Goal: Information Seeking & Learning: Learn about a topic

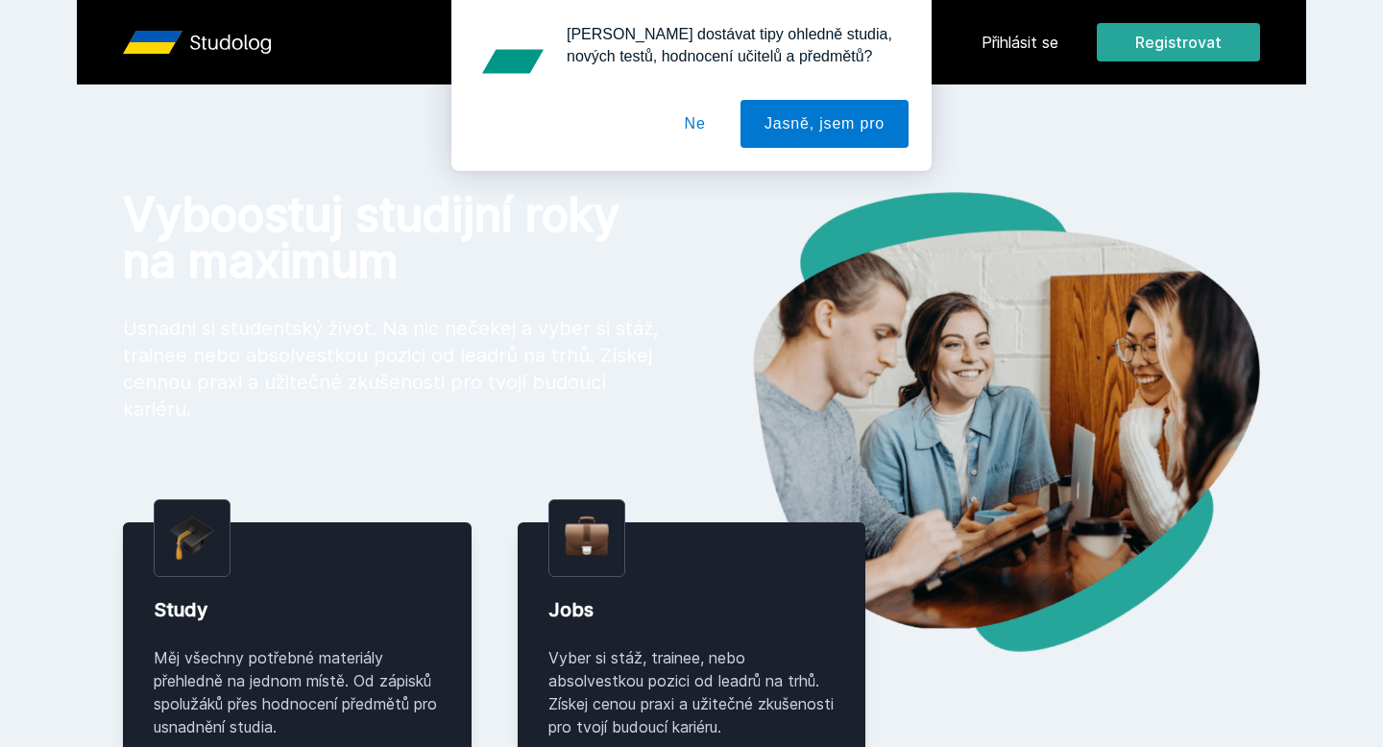
click at [687, 124] on button "Ne" at bounding box center [695, 124] width 69 height 48
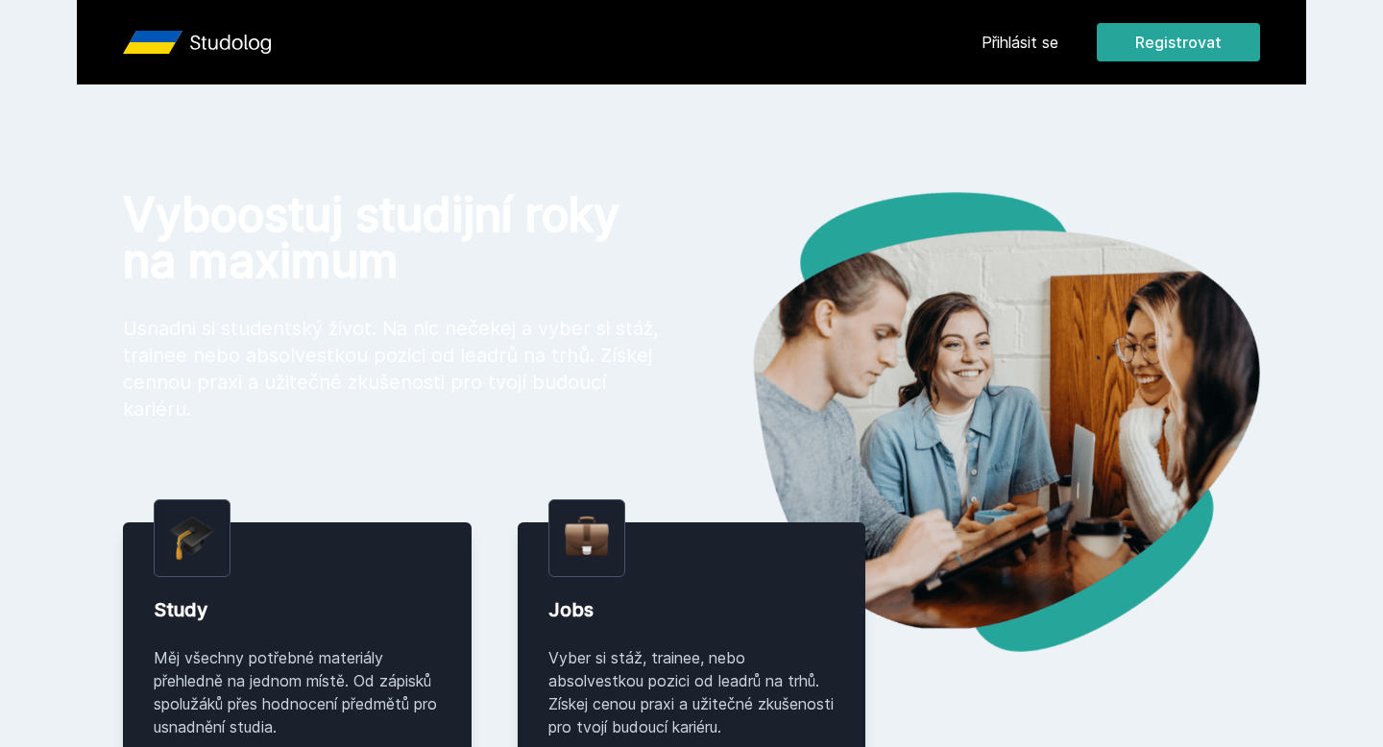
click at [948, 277] on img at bounding box center [976, 422] width 569 height 460
click at [479, 178] on div "Přihlásit se Registrovat Vyboostuj studijní roky na maximum Usnadni si students…" at bounding box center [691, 681] width 1383 height 1362
click at [771, 94] on div "Přihlásit se Registrovat Vyboostuj studijní roky na maximum Usnadni si students…" at bounding box center [691, 681] width 1383 height 1362
click at [733, 90] on div "Přihlásit se Registrovat Vyboostuj studijní roky na maximum Usnadni si students…" at bounding box center [691, 681] width 1383 height 1362
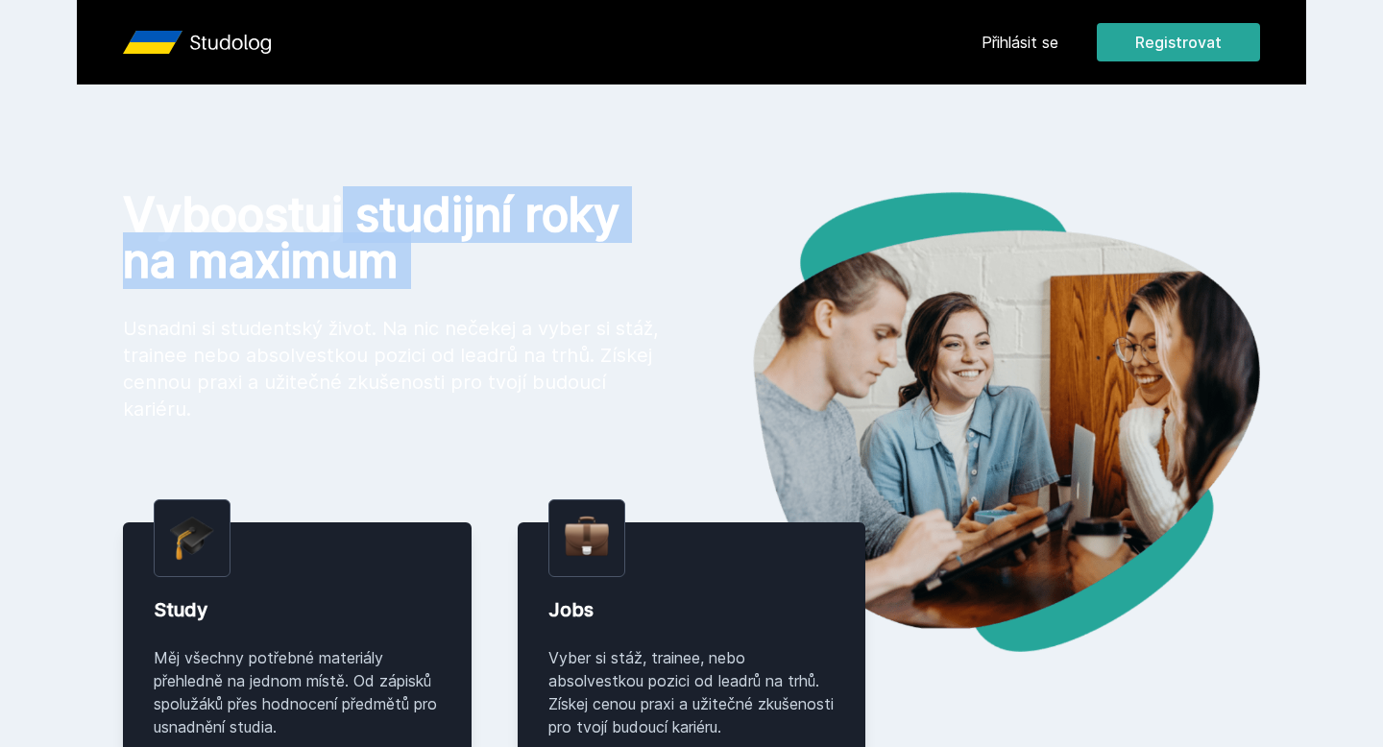
click at [733, 90] on div "Přihlásit se Registrovat Vyboostuj studijní roky na maximum Usnadni si students…" at bounding box center [691, 681] width 1383 height 1362
click at [1012, 38] on link "Přihlásit se" at bounding box center [1020, 42] width 77 height 23
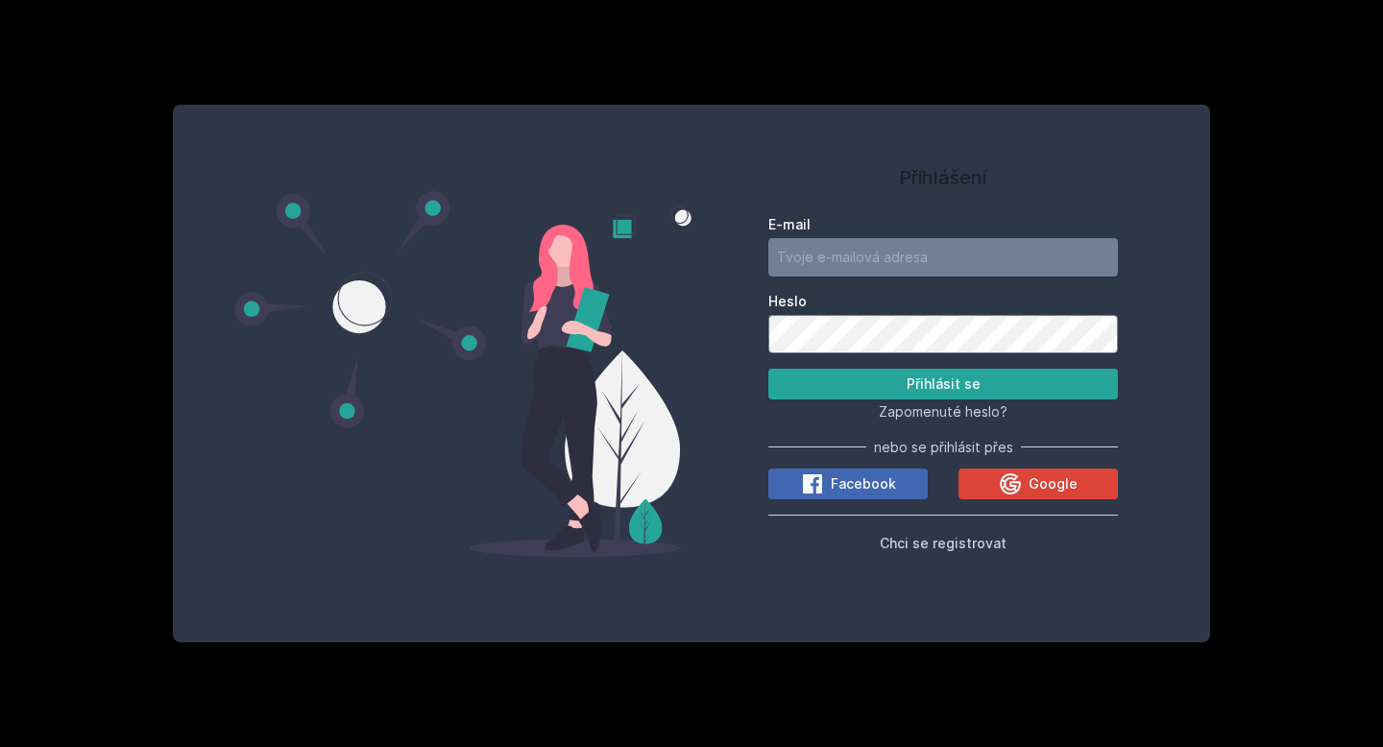
click at [864, 251] on input "E-mail" at bounding box center [944, 257] width 350 height 38
click at [923, 69] on div "Přihlášení E-mail Heslo Přihlásit se Zapomenuté heslo? nebo se přihlásit přes F…" at bounding box center [691, 373] width 1383 height 747
click at [804, 247] on input "E-mail" at bounding box center [944, 257] width 350 height 38
type input "[EMAIL_ADDRESS][DOMAIN_NAME]"
click at [823, 362] on form "E-mail [EMAIL_ADDRESS][DOMAIN_NAME] Heslo Přihlásit se" at bounding box center [944, 307] width 350 height 184
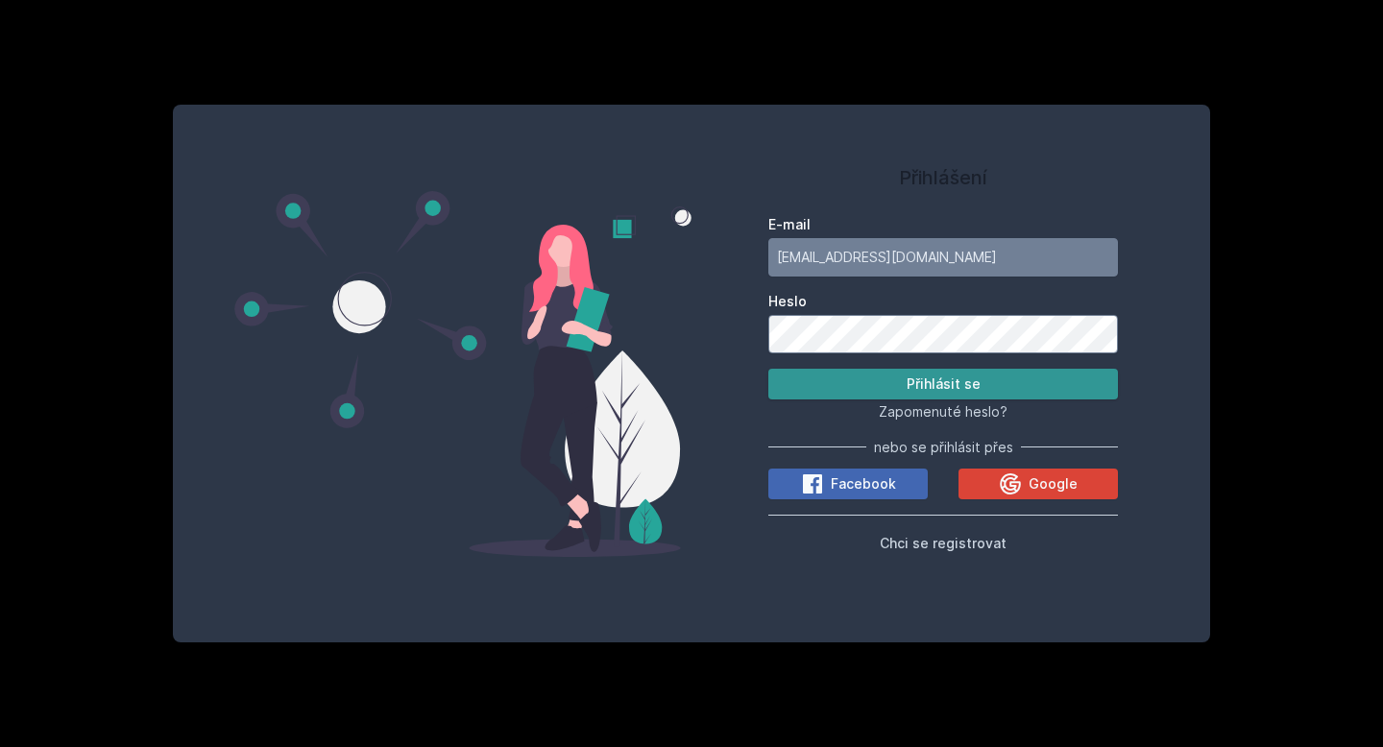
click at [821, 375] on button "Přihlásit se" at bounding box center [944, 384] width 350 height 31
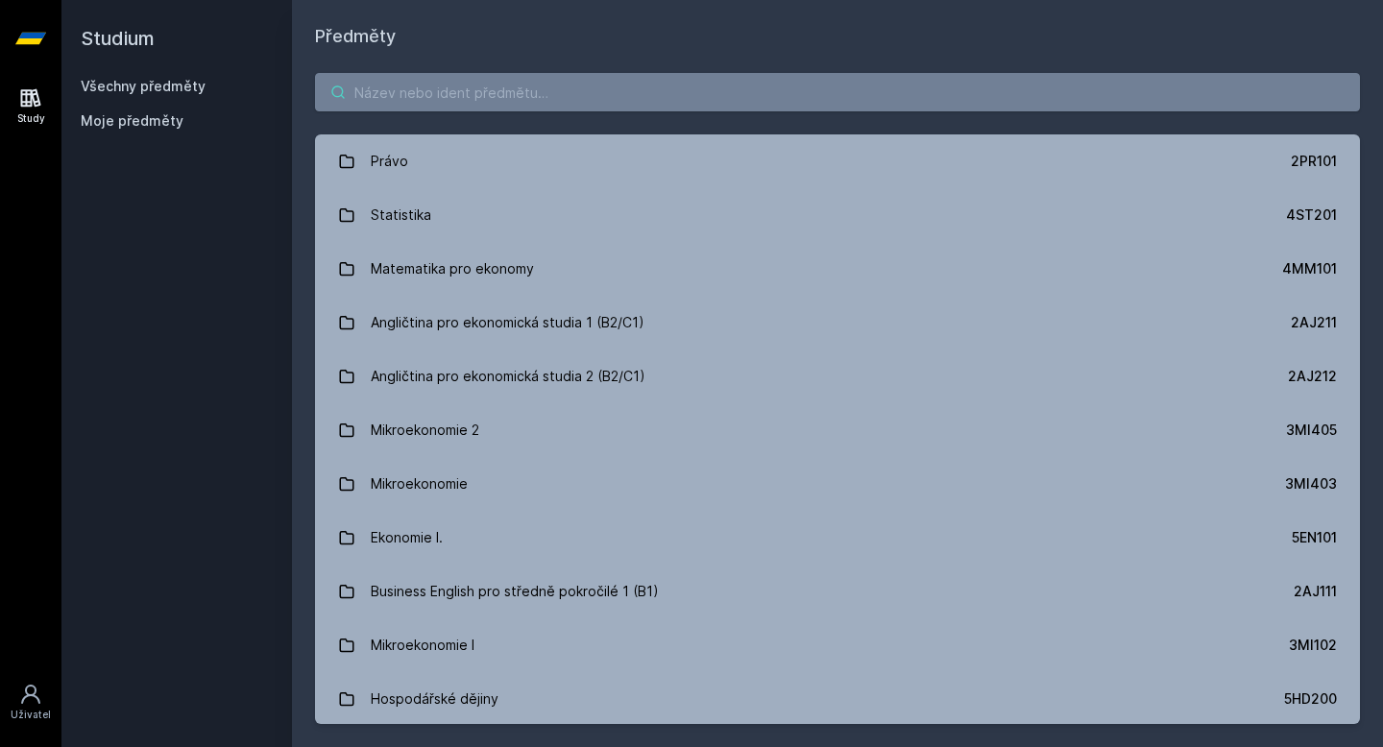
click at [471, 95] on input "search" at bounding box center [837, 92] width 1045 height 38
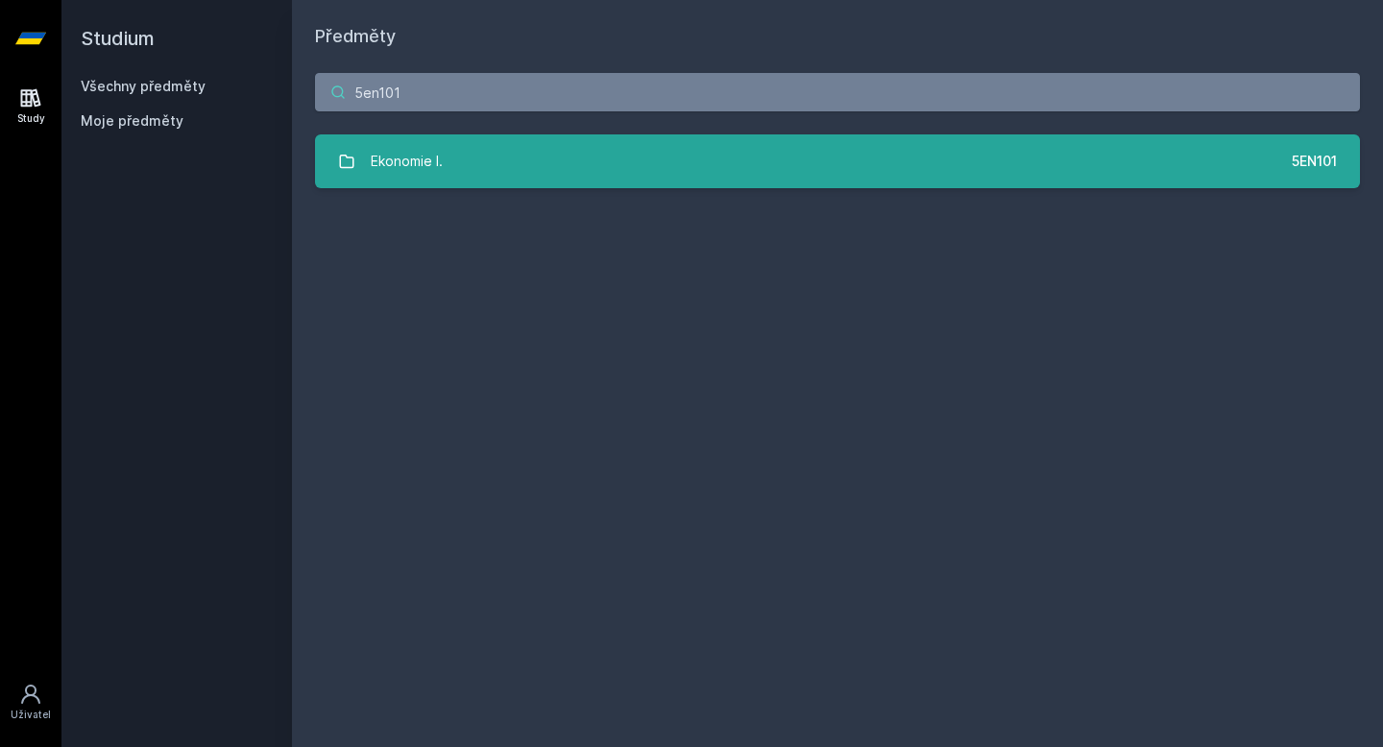
type input "5en101"
click at [507, 146] on link "Ekonomie I. 5EN101" at bounding box center [837, 162] width 1045 height 54
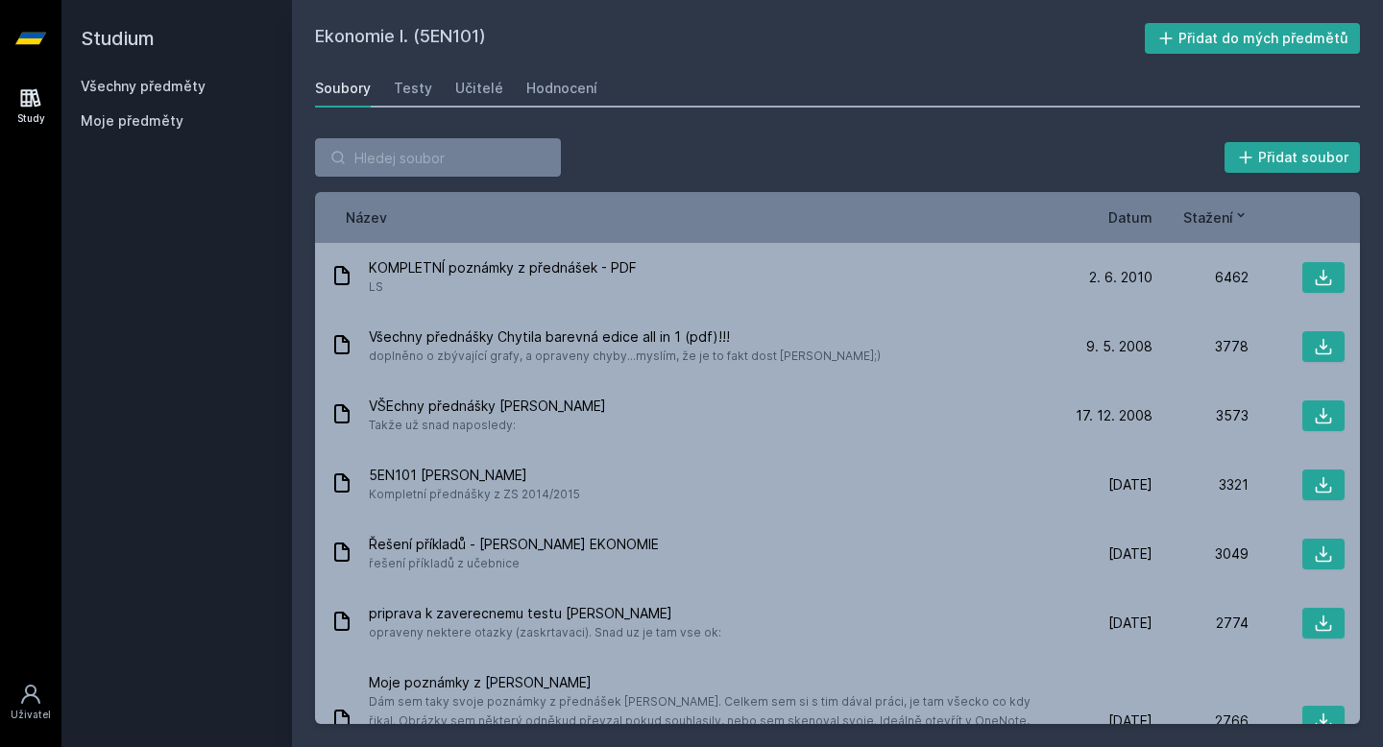
click at [1137, 214] on span "Datum" at bounding box center [1131, 218] width 44 height 20
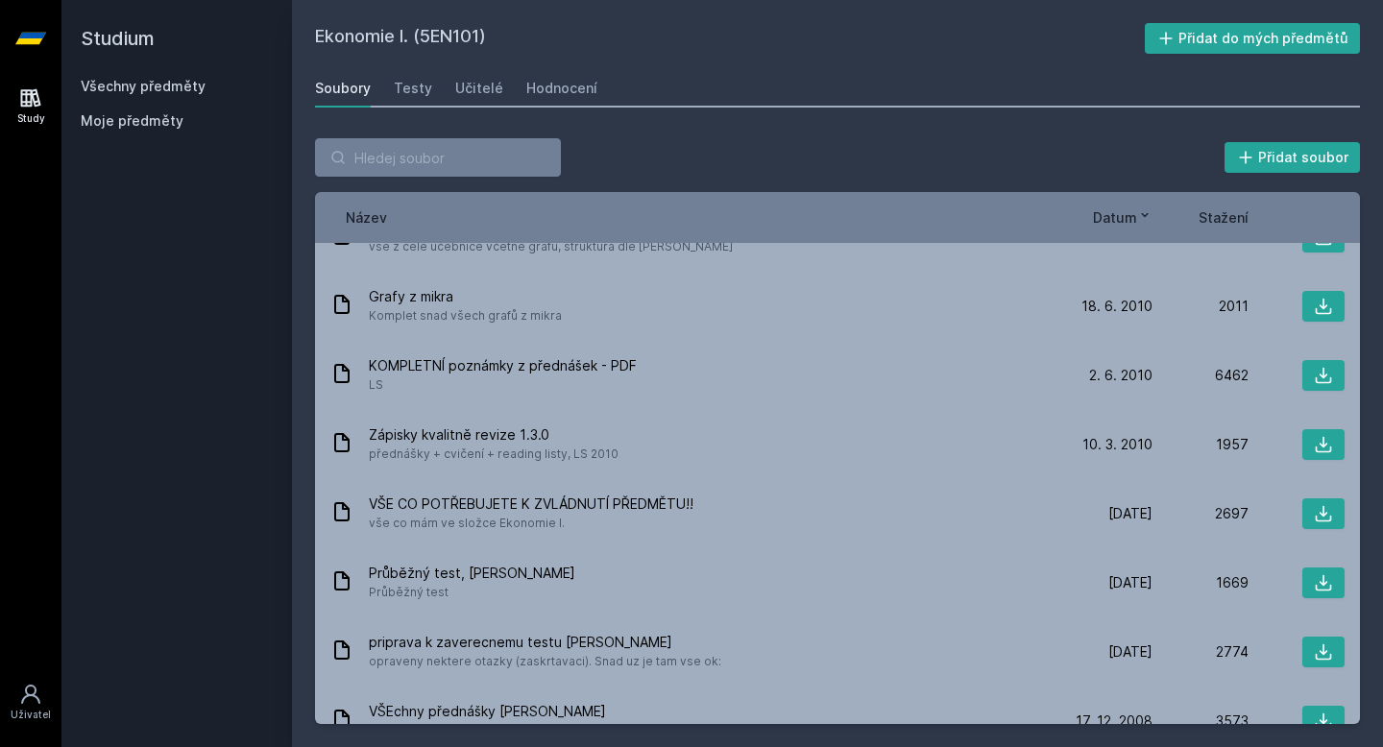
scroll to position [1285, 0]
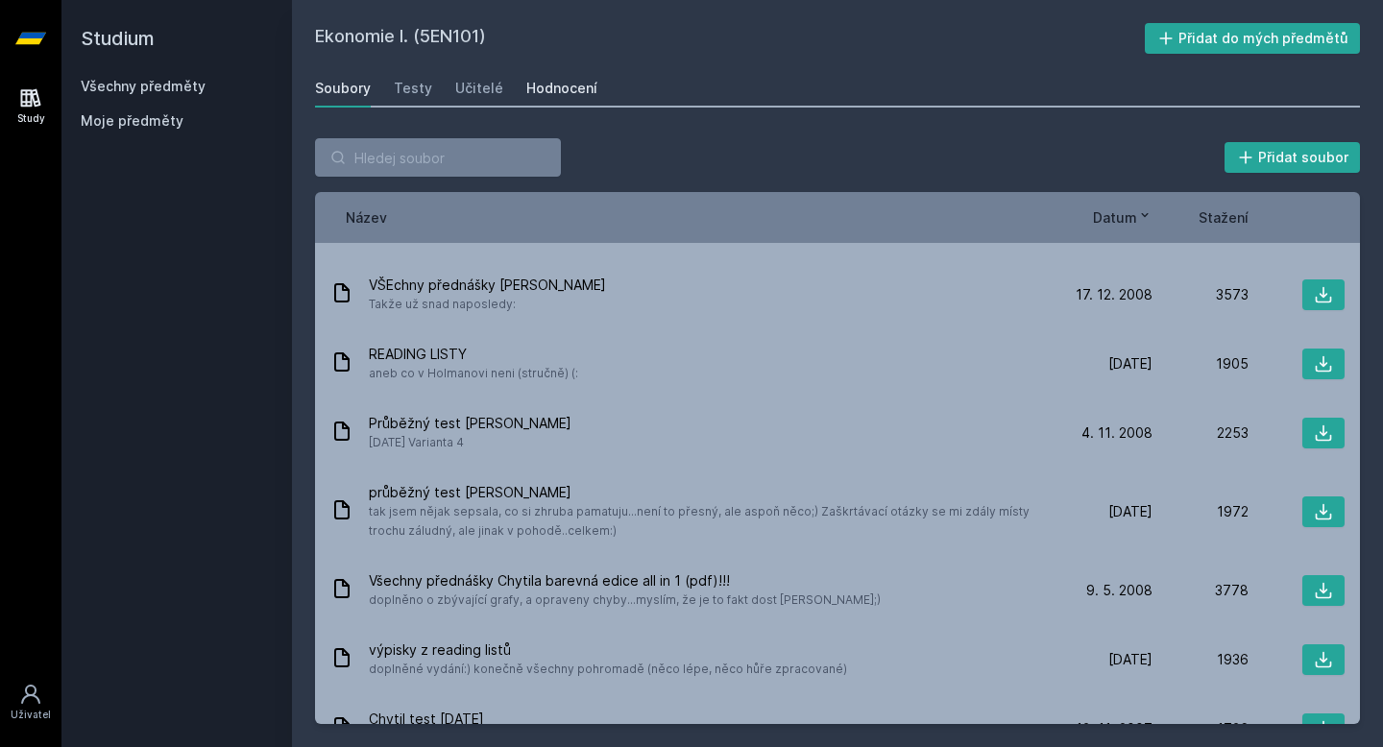
click at [551, 80] on div "Hodnocení" at bounding box center [561, 88] width 71 height 19
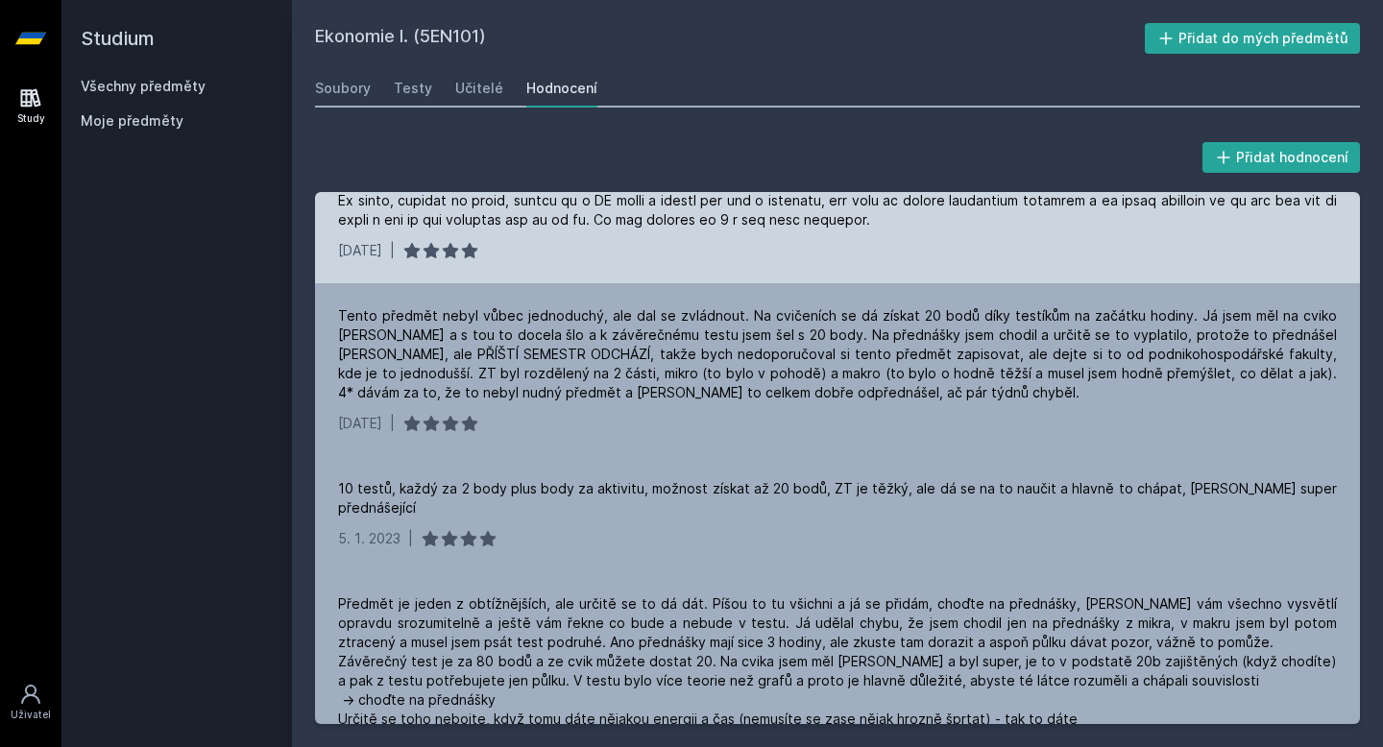
scroll to position [245, 0]
